Goal: Transaction & Acquisition: Book appointment/travel/reservation

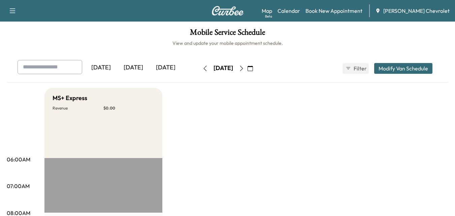
click at [70, 65] on input "text" at bounding box center [50, 67] width 65 height 14
click at [390, 68] on button "Modify Van Schedule" at bounding box center [403, 68] width 58 height 11
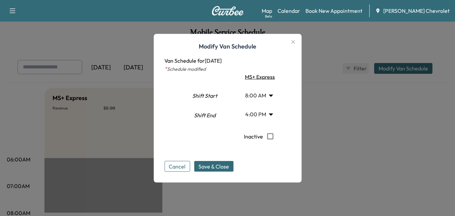
click at [294, 40] on icon "button" at bounding box center [293, 42] width 8 height 8
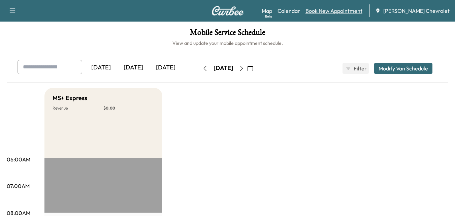
click at [334, 12] on link "Book New Appointment" at bounding box center [333, 11] width 57 height 8
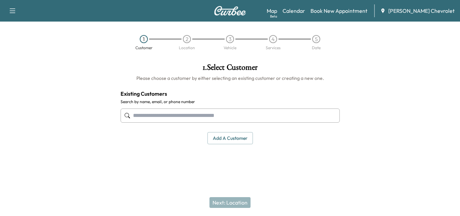
click at [210, 108] on input "text" at bounding box center [230, 115] width 219 height 14
type input "*******"
drag, startPoint x: 179, startPoint y: 118, endPoint x: 7, endPoint y: 129, distance: 172.0
click at [0, 122] on div "1 . Select Customer Please choose a customer by either selecting an existing cu…" at bounding box center [230, 112] width 460 height 108
click at [210, 128] on div "1 . Select Customer Please choose a customer by either selecting an existing cu…" at bounding box center [230, 104] width 230 height 92
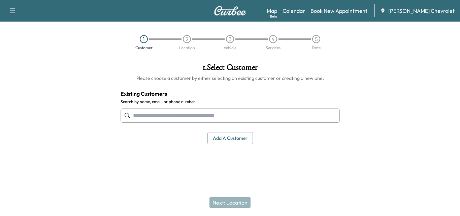
click at [238, 133] on button "Add a customer" at bounding box center [229, 138] width 45 height 12
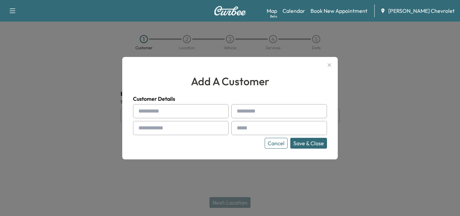
click at [193, 106] on input "text" at bounding box center [181, 111] width 96 height 14
type input "*******"
type input "**********"
drag, startPoint x: 198, startPoint y: 125, endPoint x: 412, endPoint y: 120, distance: 213.5
click at [198, 125] on input "text" at bounding box center [181, 128] width 96 height 14
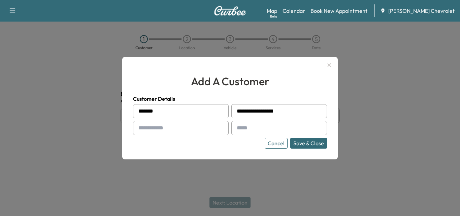
click at [185, 133] on input "text" at bounding box center [181, 128] width 96 height 14
paste input "**********"
type input "**********"
click at [265, 130] on input "text" at bounding box center [279, 128] width 96 height 14
paste input "**********"
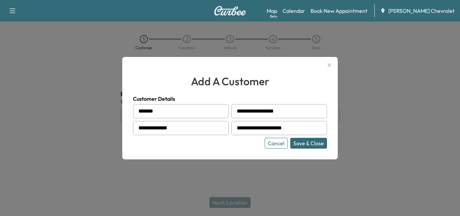
type input "**********"
click at [313, 147] on button "Save & Close" at bounding box center [308, 143] width 37 height 11
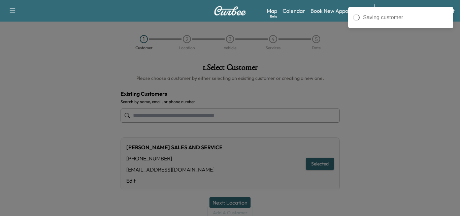
type input "**********"
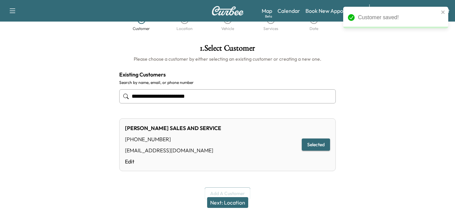
scroll to position [30, 0]
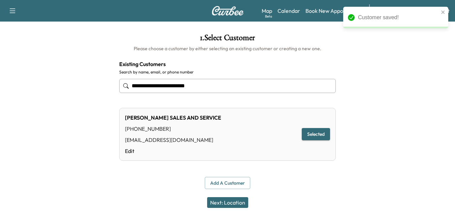
click at [229, 200] on button "Next: Location" at bounding box center [227, 202] width 41 height 11
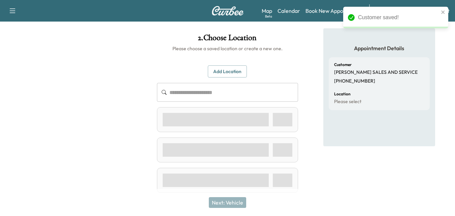
scroll to position [16, 0]
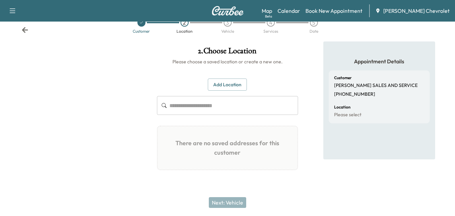
click at [212, 110] on input "text" at bounding box center [233, 105] width 129 height 19
click at [214, 84] on button "Add Location" at bounding box center [227, 84] width 39 height 12
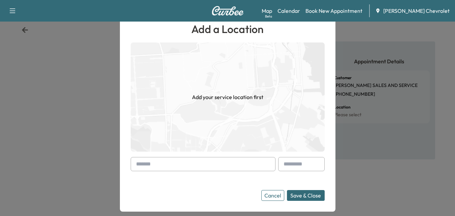
click at [199, 159] on input "text" at bounding box center [203, 164] width 145 height 14
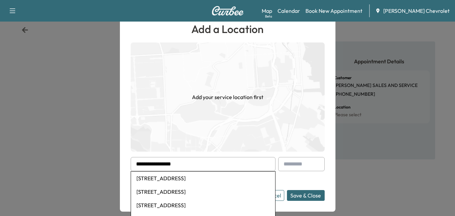
click at [215, 177] on li "[STREET_ADDRESS]" at bounding box center [203, 177] width 144 height 13
type input "**********"
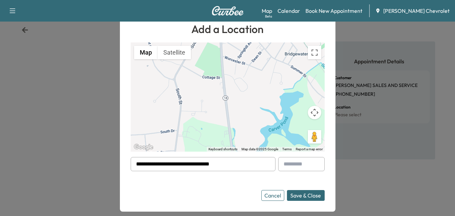
drag, startPoint x: 308, startPoint y: 194, endPoint x: 312, endPoint y: 189, distance: 6.0
click at [309, 194] on button "Save & Close" at bounding box center [306, 195] width 38 height 11
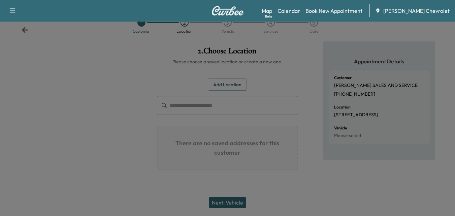
scroll to position [3, 0]
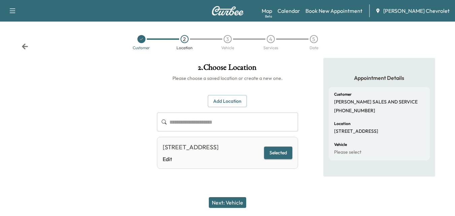
drag, startPoint x: 226, startPoint y: 196, endPoint x: 227, endPoint y: 200, distance: 3.8
click at [226, 198] on div "Next: Vehicle" at bounding box center [227, 202] width 455 height 27
click at [228, 202] on button "Next: Vehicle" at bounding box center [227, 202] width 37 height 11
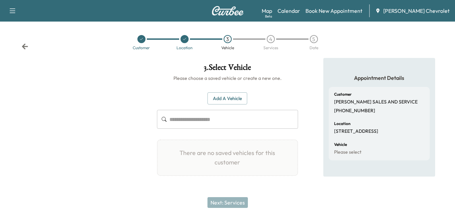
scroll to position [0, 0]
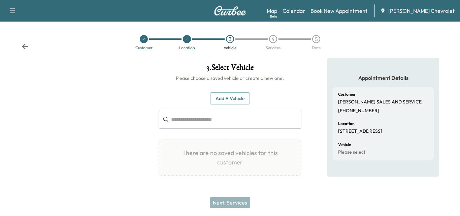
click at [234, 94] on button "Add a Vehicle" at bounding box center [230, 98] width 40 height 12
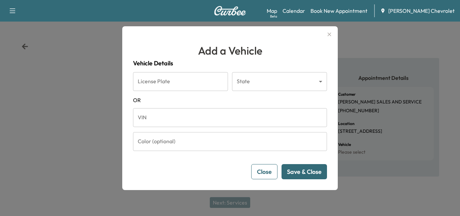
click at [163, 118] on input "VIN" at bounding box center [230, 117] width 194 height 19
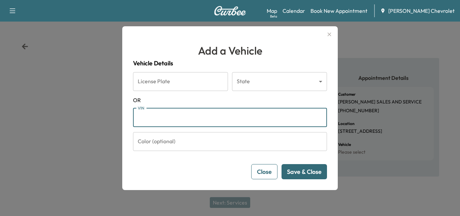
paste input "**********"
type input "**********"
click at [305, 170] on button "Save & Close" at bounding box center [303, 171] width 45 height 15
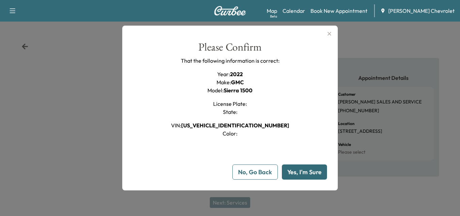
click at [293, 175] on button "Yes, I'm Sure" at bounding box center [304, 171] width 45 height 15
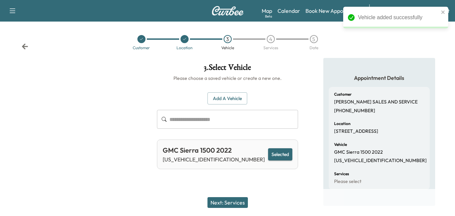
click at [229, 202] on button "Next: Services" at bounding box center [227, 202] width 40 height 11
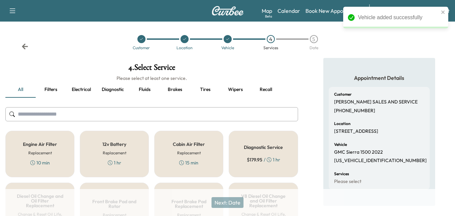
click at [266, 89] on button "Recall" at bounding box center [265, 89] width 30 height 16
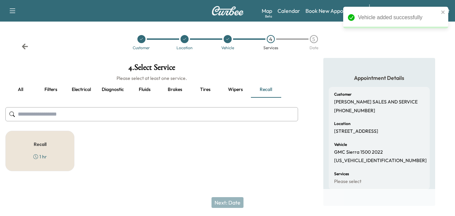
click at [45, 154] on div "1 hr" at bounding box center [39, 156] width 13 height 7
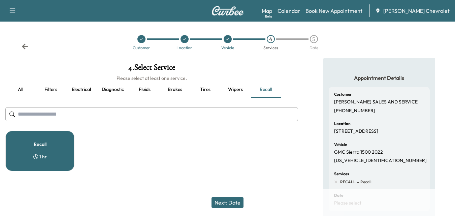
click at [230, 201] on button "Next: Date" at bounding box center [227, 202] width 32 height 11
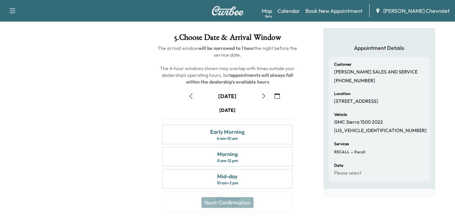
scroll to position [34, 0]
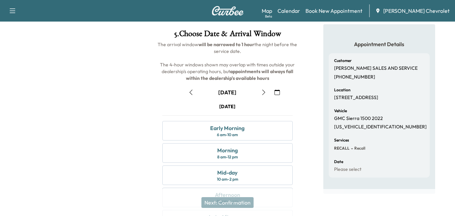
click at [276, 93] on icon "button" at bounding box center [276, 92] width 5 height 5
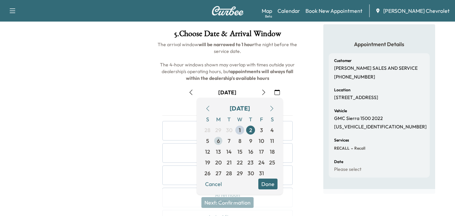
click at [217, 140] on span "6" at bounding box center [218, 141] width 3 height 8
click at [267, 182] on button "Done" at bounding box center [267, 183] width 19 height 11
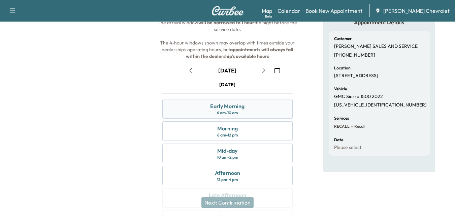
scroll to position [67, 0]
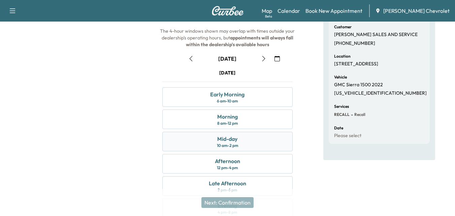
click at [259, 141] on div "Mid-day 10 am - 2 pm" at bounding box center [227, 142] width 130 height 20
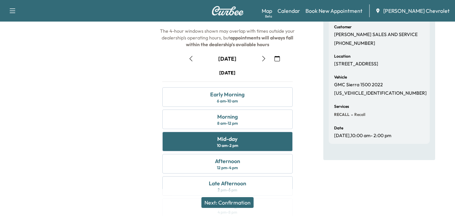
click at [223, 203] on button "Next: Confirmation" at bounding box center [227, 202] width 52 height 11
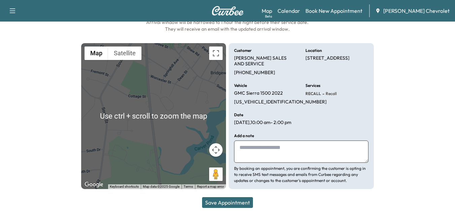
click at [229, 200] on button "Save Appointment" at bounding box center [227, 202] width 51 height 11
